Goal: Task Accomplishment & Management: Manage account settings

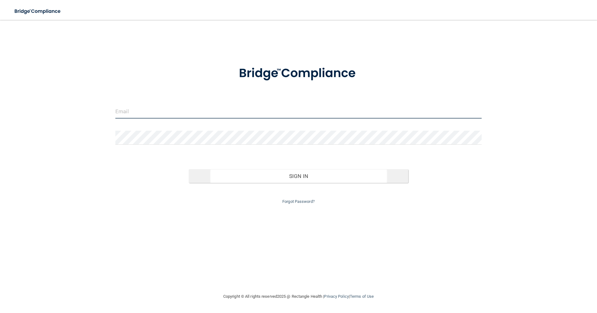
type input "[EMAIL_ADDRESS][DOMAIN_NAME]"
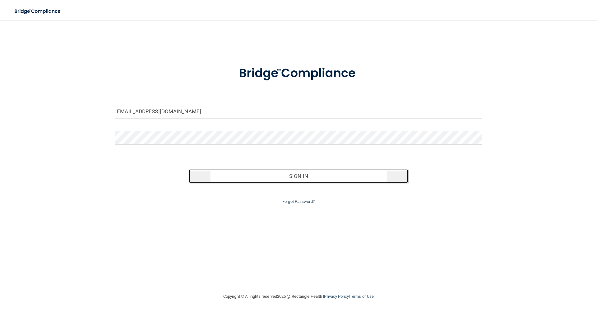
click at [303, 175] on button "Sign In" at bounding box center [299, 176] width 220 height 14
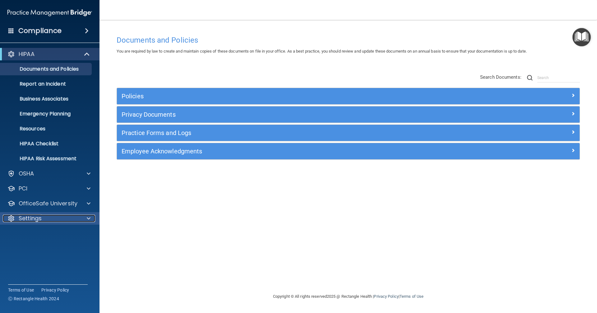
click at [88, 218] on span at bounding box center [89, 217] width 4 height 7
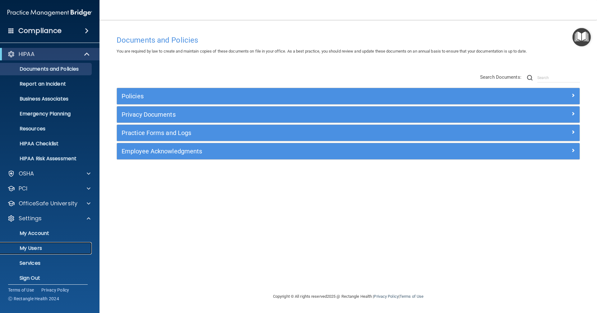
click at [29, 247] on p "My Users" at bounding box center [46, 248] width 85 height 6
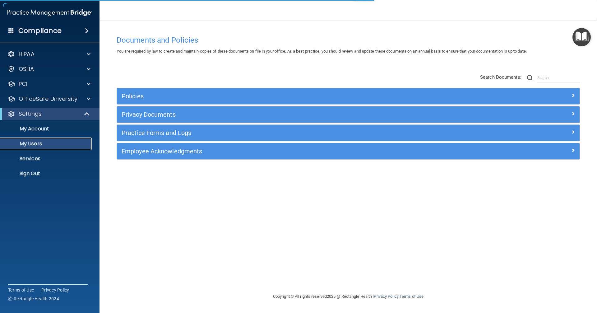
select select "20"
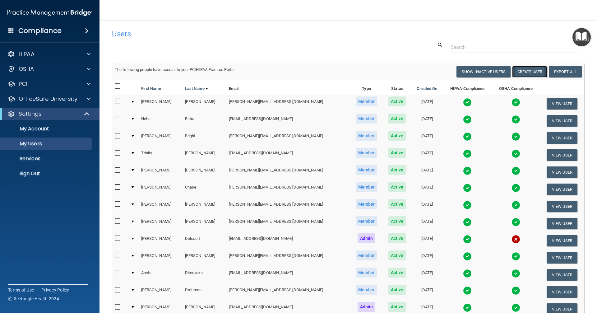
click at [520, 72] on button "Create User" at bounding box center [529, 71] width 35 height 11
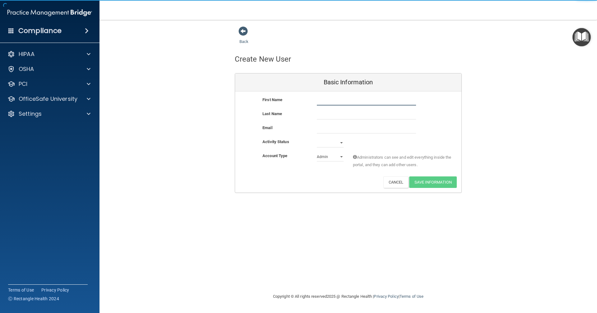
click at [321, 101] on input "text" at bounding box center [366, 100] width 99 height 9
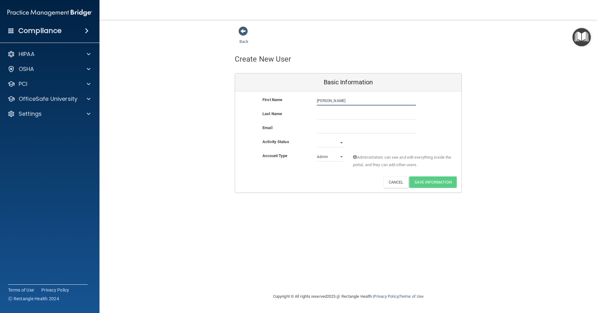
type input "[PERSON_NAME]"
click at [325, 114] on input "text" at bounding box center [366, 114] width 99 height 9
click at [327, 114] on input "Buchaman" at bounding box center [366, 114] width 99 height 9
type input "[PERSON_NAME]"
click at [324, 130] on input "email" at bounding box center [366, 128] width 99 height 9
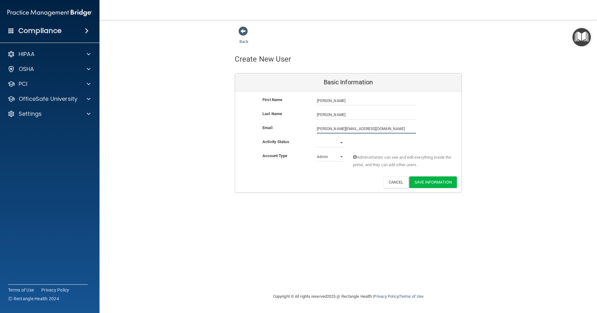
type input "[PERSON_NAME][EMAIL_ADDRESS][DOMAIN_NAME]"
click at [341, 142] on select "Active Inactive" at bounding box center [330, 143] width 27 height 9
select select "active"
click at [317, 138] on select "Active Inactive" at bounding box center [330, 142] width 27 height 9
click at [341, 156] on select "Admin Member" at bounding box center [330, 156] width 27 height 9
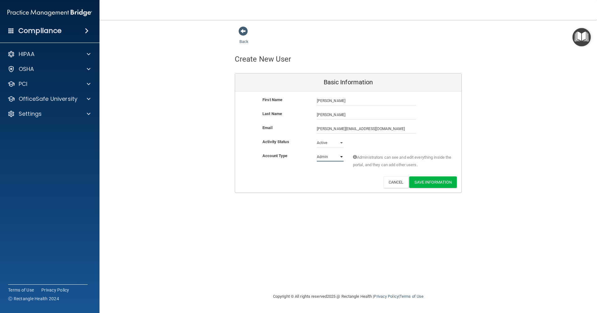
select select "practice_member"
click at [317, 152] on select "Admin Member" at bounding box center [330, 156] width 27 height 9
click at [430, 180] on button "Save Information" at bounding box center [433, 181] width 48 height 11
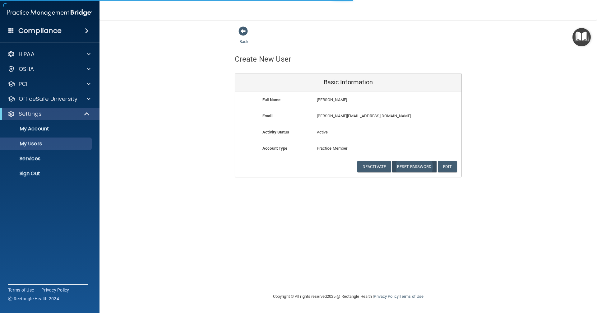
select select "20"
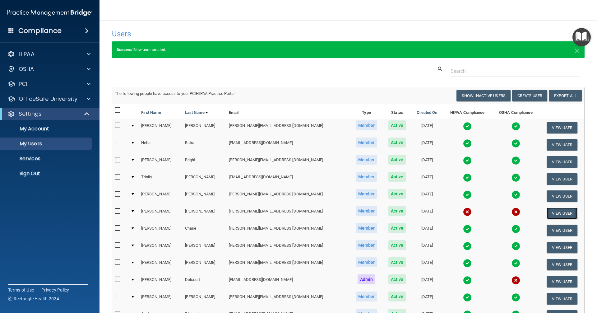
click at [553, 211] on button "View User" at bounding box center [561, 212] width 31 height 11
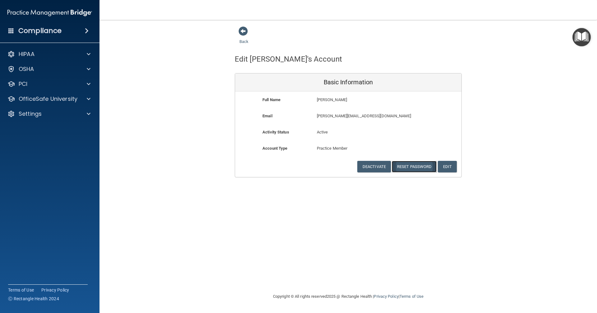
click at [416, 167] on button "Reset Password" at bounding box center [414, 166] width 45 height 11
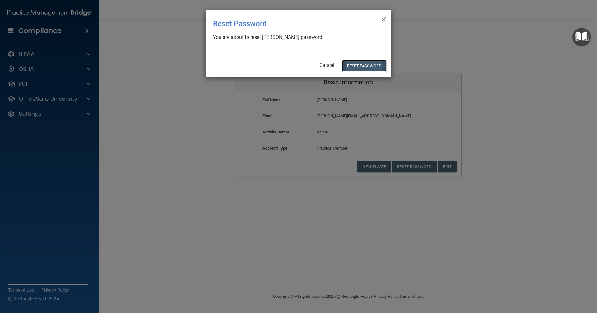
click at [362, 67] on button "Reset Password" at bounding box center [364, 65] width 45 height 11
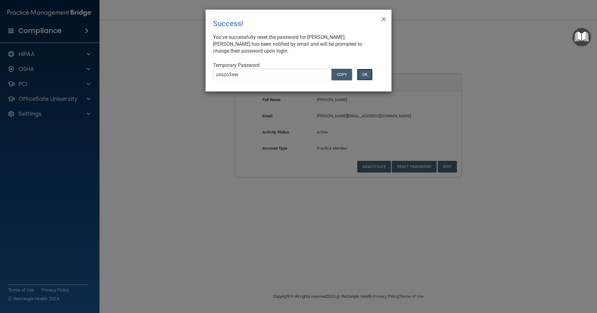
click at [365, 74] on button "OK" at bounding box center [365, 74] width 16 height 11
